Goal: Task Accomplishment & Management: Manage account settings

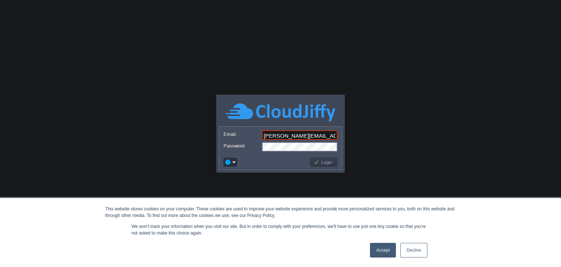
type input "[PERSON_NAME][EMAIL_ADDRESS][DOMAIN_NAME]"
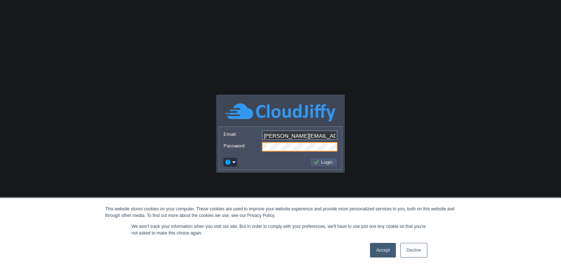
click at [324, 161] on button "Login" at bounding box center [323, 162] width 21 height 7
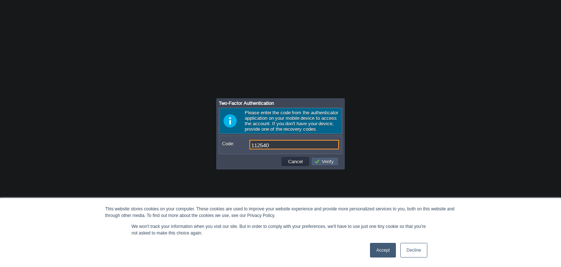
type input "112540"
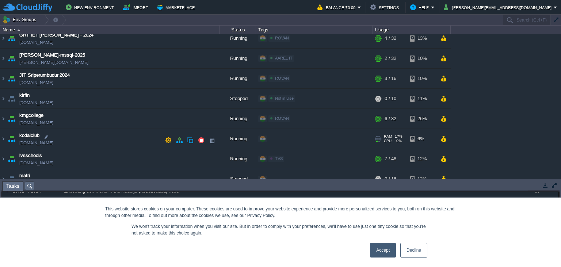
scroll to position [302, 0]
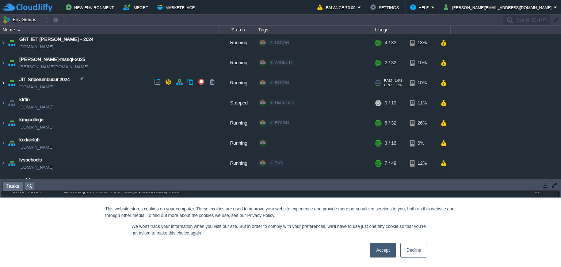
click at [3, 81] on img at bounding box center [3, 83] width 6 height 20
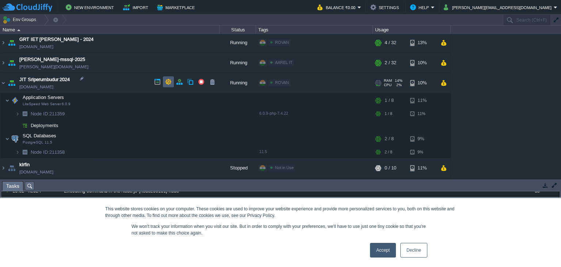
click at [171, 81] on button "button" at bounding box center [168, 82] width 7 height 7
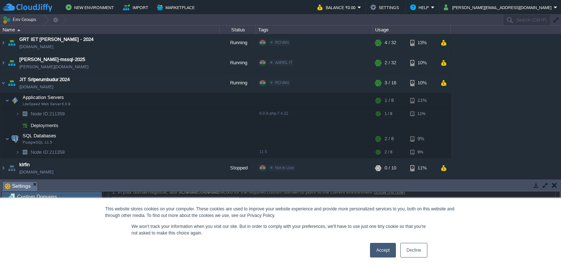
scroll to position [42, 0]
click at [41, 211] on div "Custom SSL" at bounding box center [52, 205] width 100 height 9
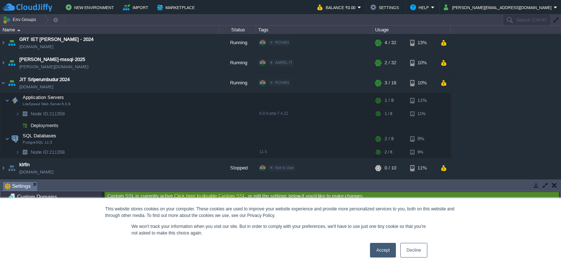
click at [133, 258] on button "Change" at bounding box center [123, 261] width 20 height 7
type input "Select File"
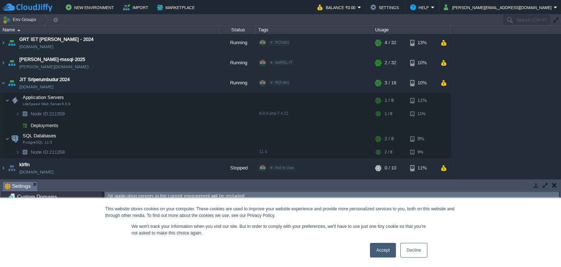
click at [289, 219] on input "file" at bounding box center [255, 216] width 92 height 8
type input "C:\fakepath\jitsriperumbudur_org_KEY_2025.txt"
type input "jitsriperumbudur_org_KEY_2025.txt"
click at [295, 228] on input "file" at bounding box center [255, 228] width 92 height 8
click at [287, 242] on input "file" at bounding box center [255, 245] width 92 height 8
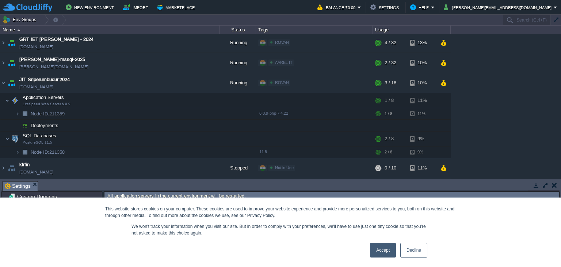
type input "C:\fakepath\jitsriperumbudur_org_CRT_2025.txt"
type input "jitsriperumbudur_org_CRT_2025.txt"
click at [281, 227] on input "file" at bounding box center [255, 228] width 92 height 8
type input "C:\fakepath\fullCA-Bundle.txt"
type input "fullCA-Bundle.txt"
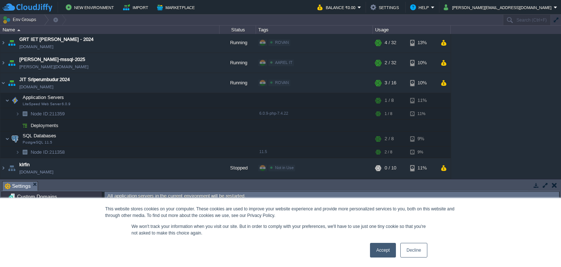
click at [153, 245] on button "Save" at bounding box center [152, 248] width 15 height 7
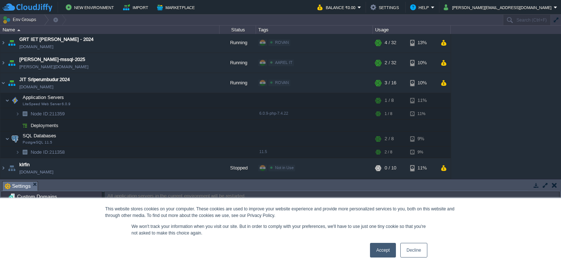
click at [365, 101] on body "New Environment Import Marketplace Bonus ₹0.00 Upgrade Account Balance ₹0.00 Se…" at bounding box center [280, 133] width 561 height 267
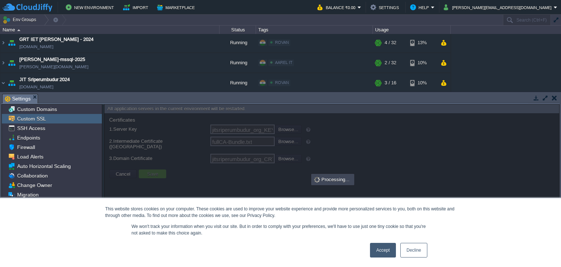
scroll to position [0, 0]
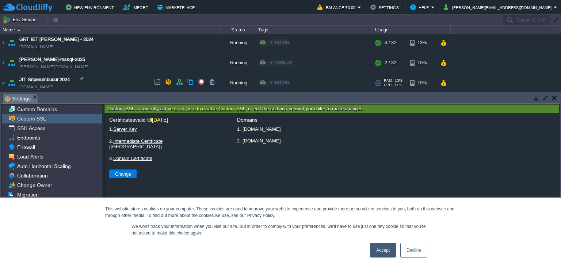
click at [53, 88] on link "[DOMAIN_NAME]" at bounding box center [36, 86] width 34 height 7
click at [201, 153] on body "New Environment Import Marketplace Bonus ₹0.00 Upgrade Account Balance ₹0.00 Se…" at bounding box center [280, 133] width 561 height 267
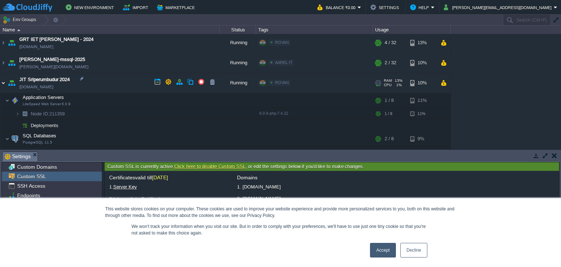
click at [3, 81] on img at bounding box center [3, 83] width 6 height 20
